Goal: Task Accomplishment & Management: Manage account settings

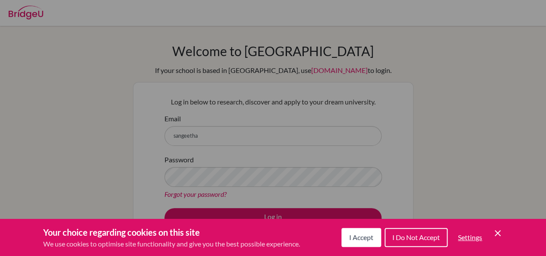
click at [368, 240] on span "I Accept" at bounding box center [361, 237] width 24 height 8
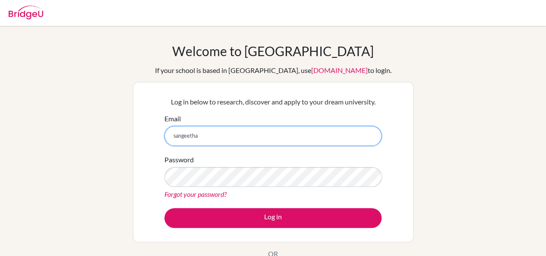
click at [235, 133] on input "sangeetha" at bounding box center [272, 136] width 217 height 20
type input "sangeetha@trins.org"
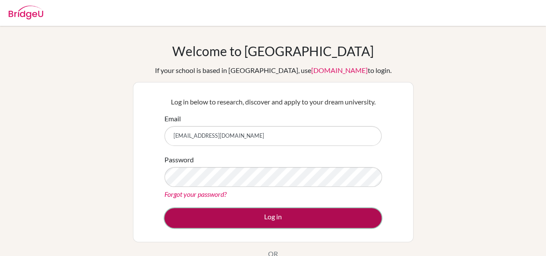
click at [242, 216] on button "Log in" at bounding box center [272, 218] width 217 height 20
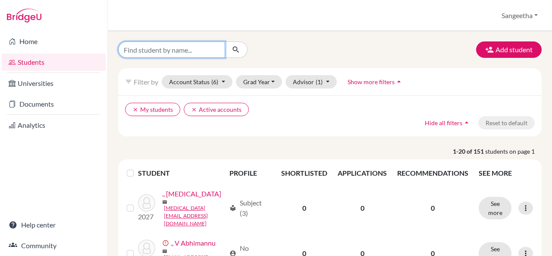
click at [182, 44] on input "Find student by name..." at bounding box center [171, 49] width 107 height 16
